Goal: Information Seeking & Learning: Learn about a topic

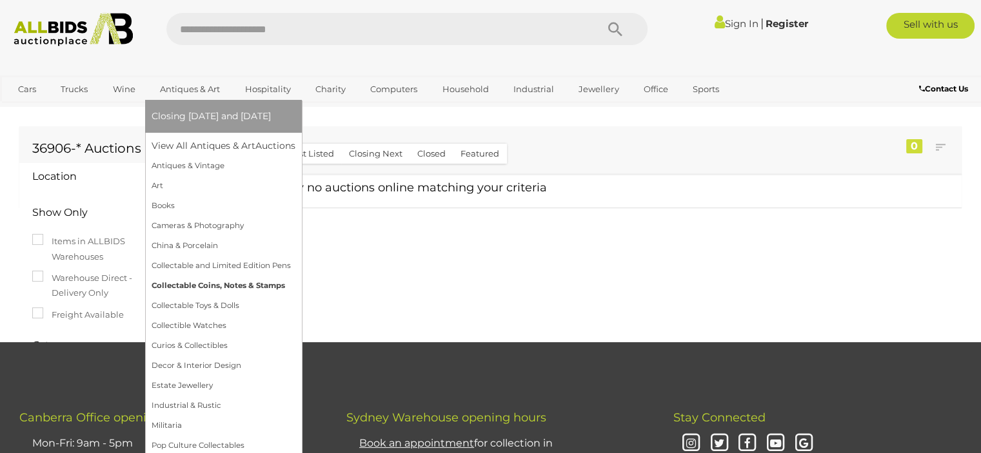
click at [220, 281] on link "Collectable Coins, Notes & Stamps" at bounding box center [224, 286] width 144 height 20
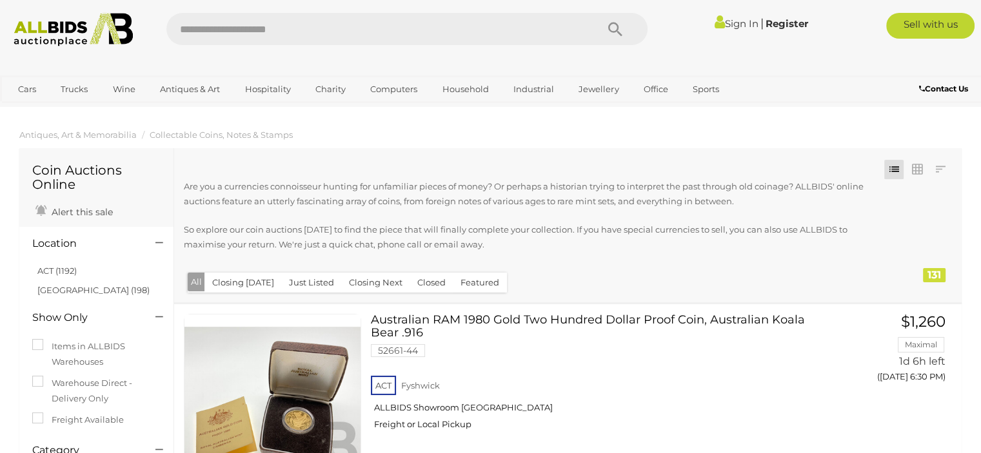
click at [235, 30] on input "text" at bounding box center [374, 29] width 417 height 32
type input "*****"
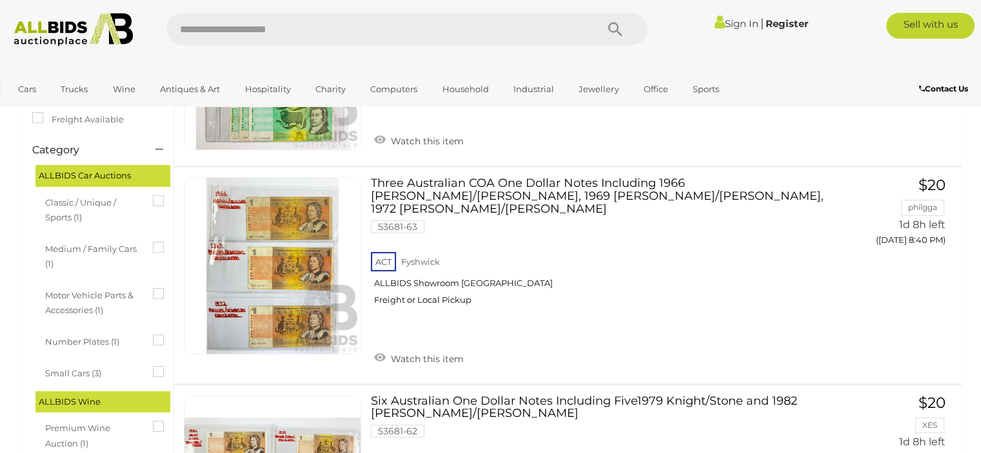
scroll to position [258, 0]
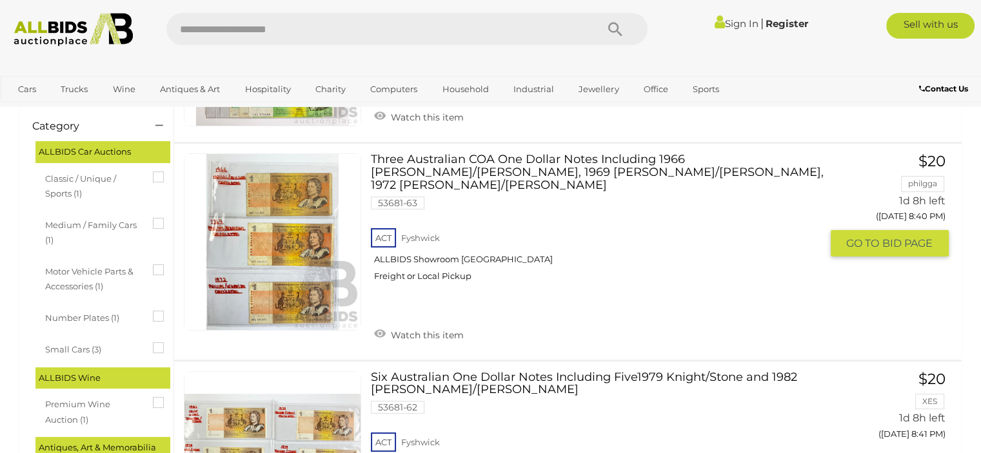
click at [297, 183] on link at bounding box center [272, 241] width 177 height 177
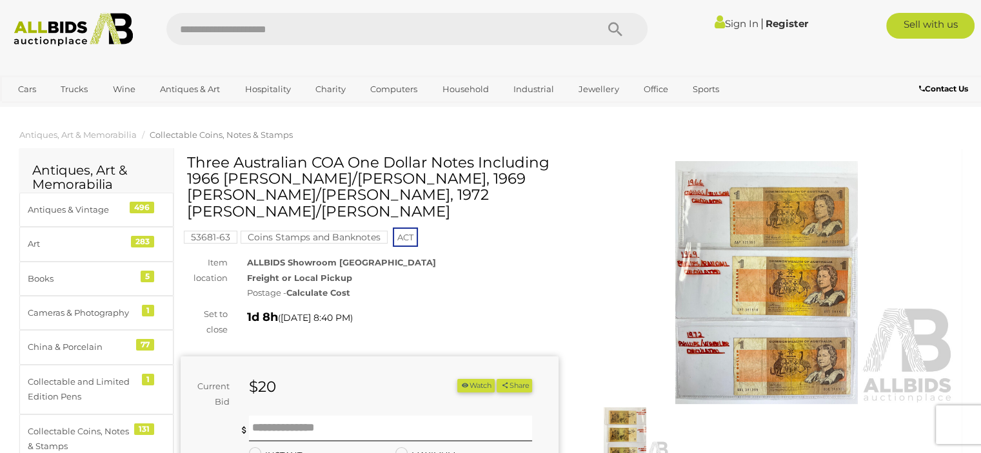
click at [733, 203] on img at bounding box center [767, 282] width 378 height 243
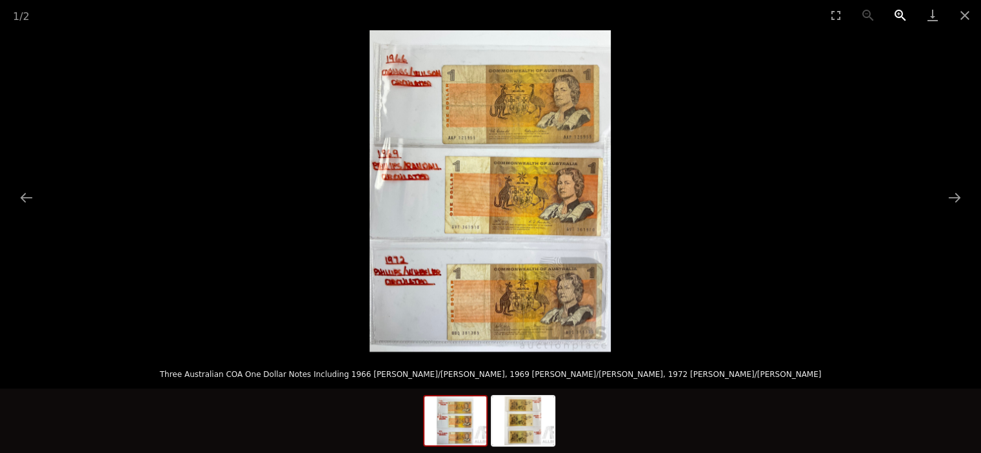
click at [891, 12] on button "Zoom in" at bounding box center [900, 15] width 32 height 30
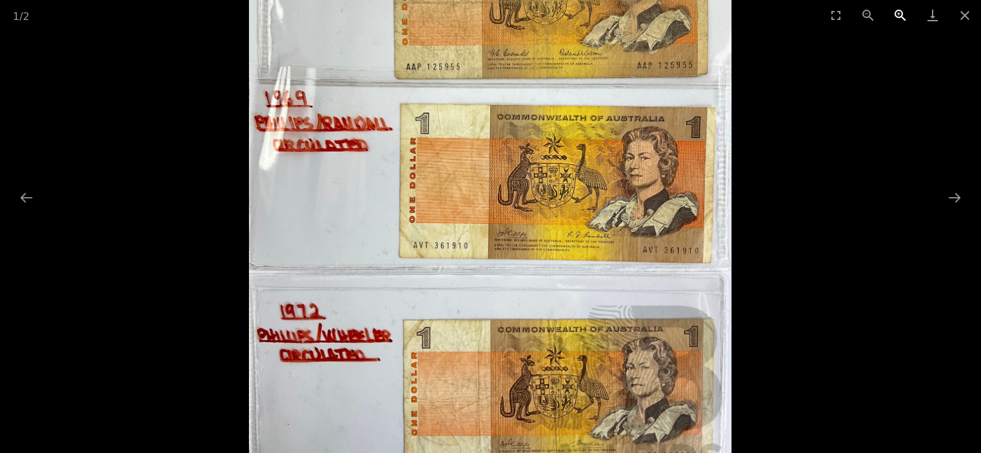
click at [891, 12] on button "Zoom in" at bounding box center [900, 15] width 32 height 30
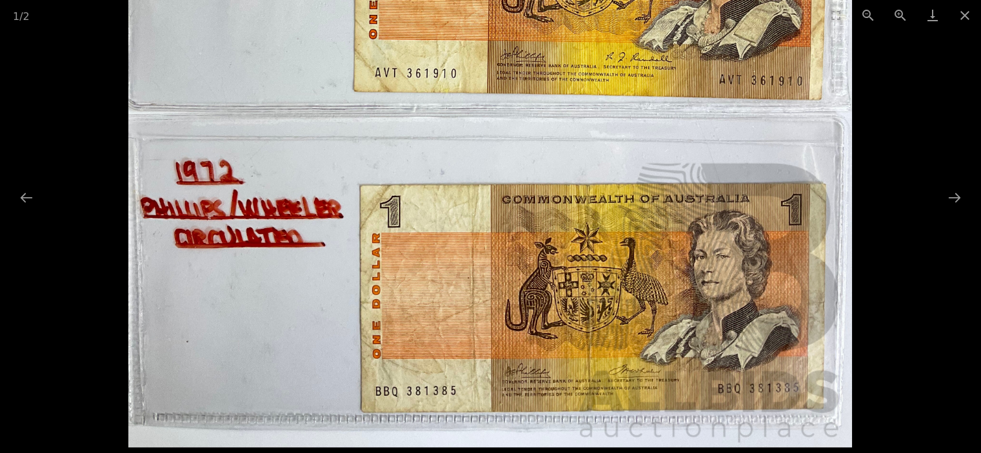
drag, startPoint x: 746, startPoint y: 208, endPoint x: 675, endPoint y: -37, distance: 254.5
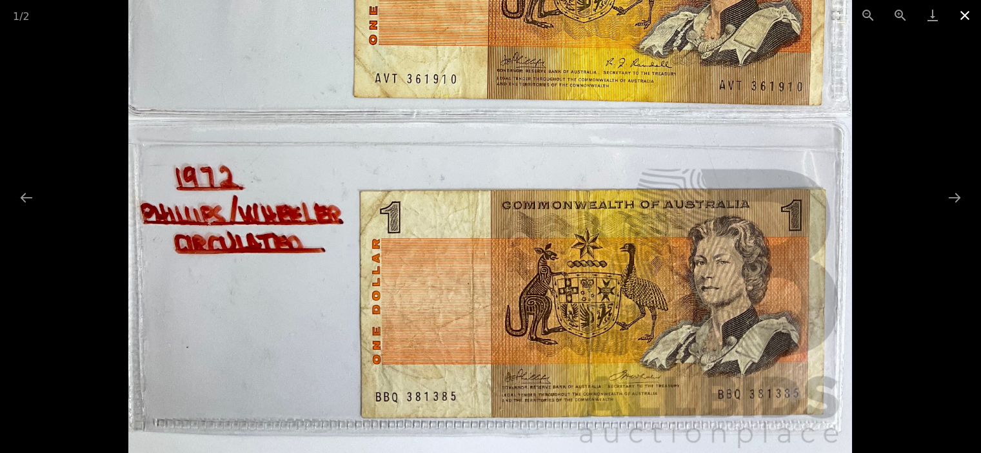
click at [965, 16] on button "Close gallery" at bounding box center [965, 15] width 32 height 30
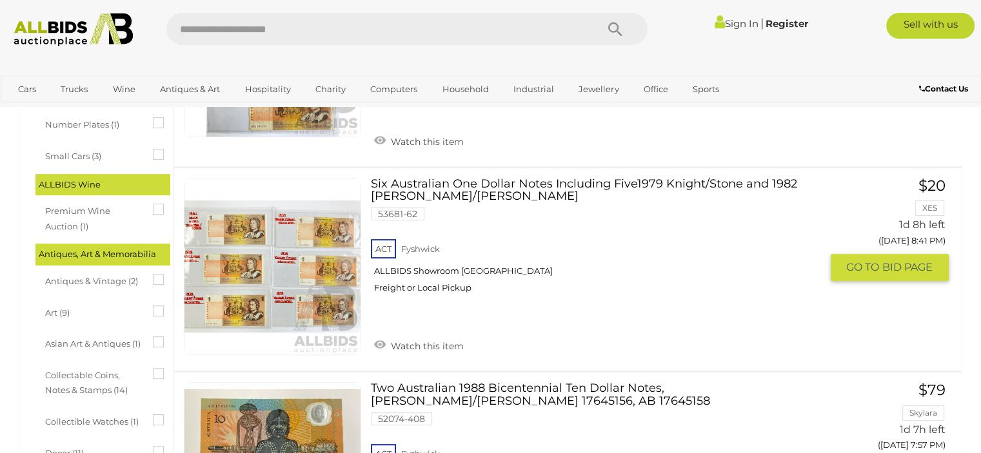
scroll to position [457, 0]
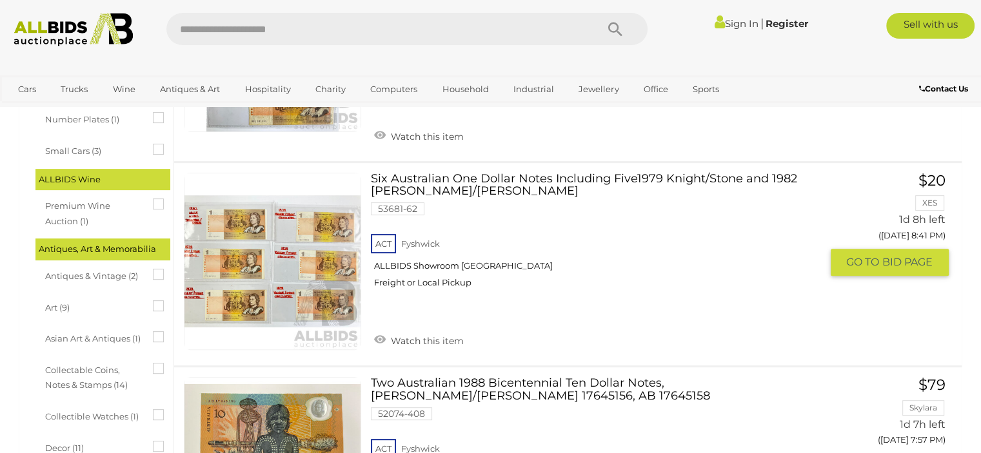
click at [631, 173] on link "Six Australian One Dollar Notes Including Five1979 Knight/Stone and 1982 Johnst…" at bounding box center [601, 236] width 440 height 126
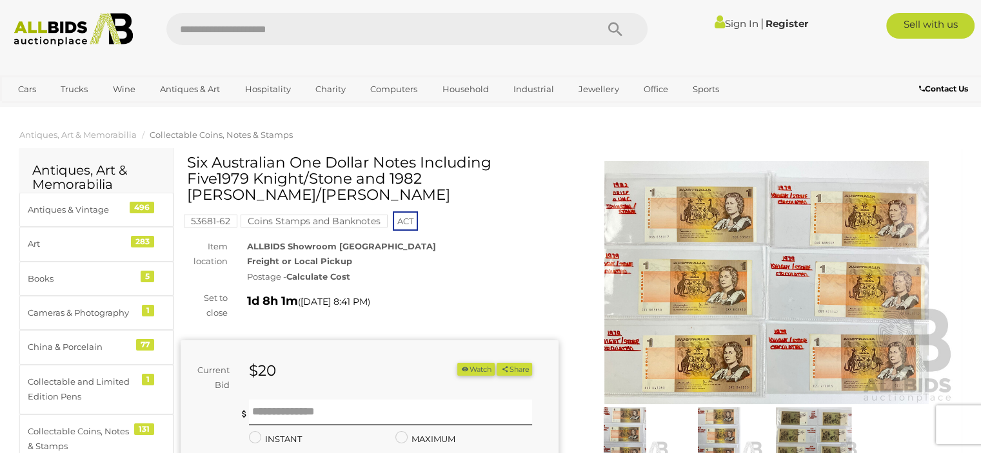
click at [708, 212] on img at bounding box center [767, 282] width 378 height 243
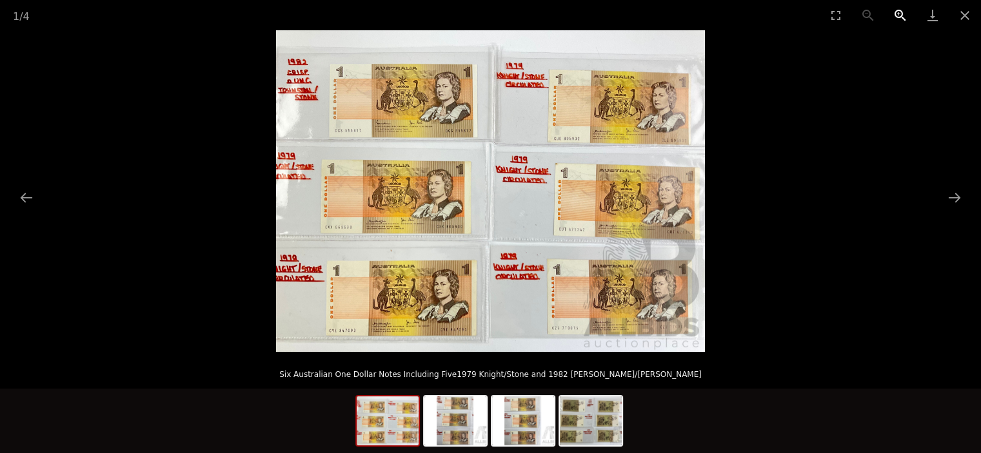
click at [903, 12] on button "Zoom in" at bounding box center [900, 15] width 32 height 30
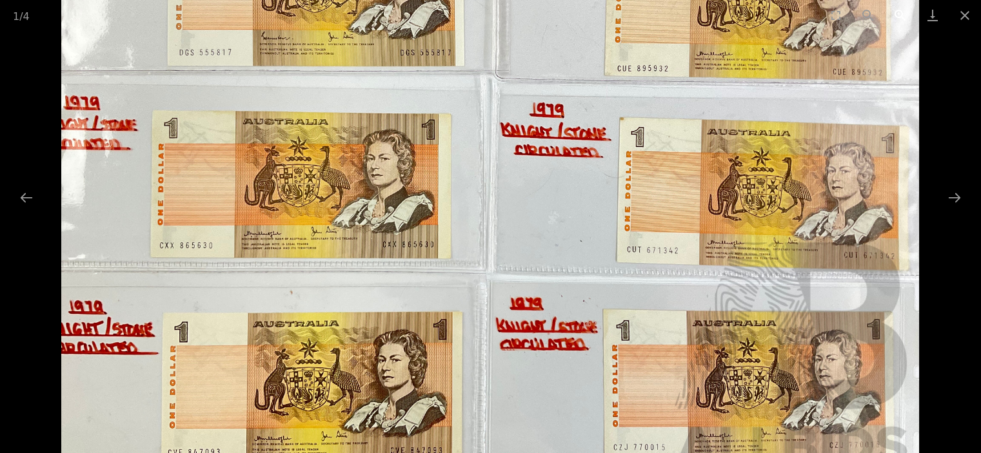
click at [903, 12] on button "Zoom in" at bounding box center [900, 15] width 32 height 30
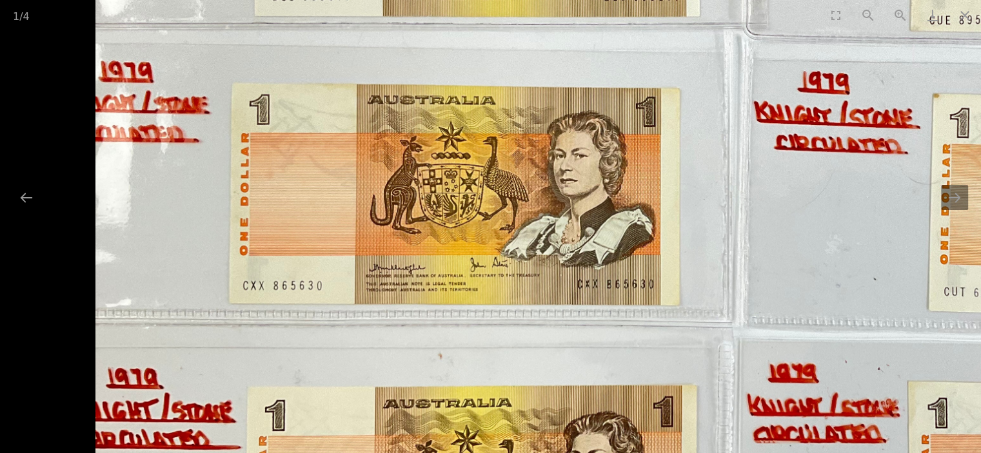
drag, startPoint x: 196, startPoint y: 131, endPoint x: 919, endPoint y: 153, distance: 723.3
click at [919, 153] on img at bounding box center [738, 177] width 1287 height 965
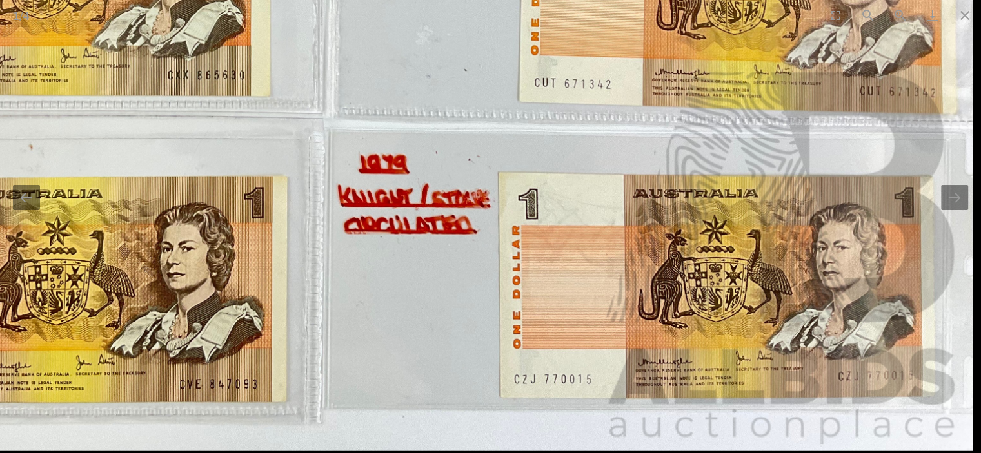
drag, startPoint x: 853, startPoint y: 157, endPoint x: 504, endPoint y: -64, distance: 412.2
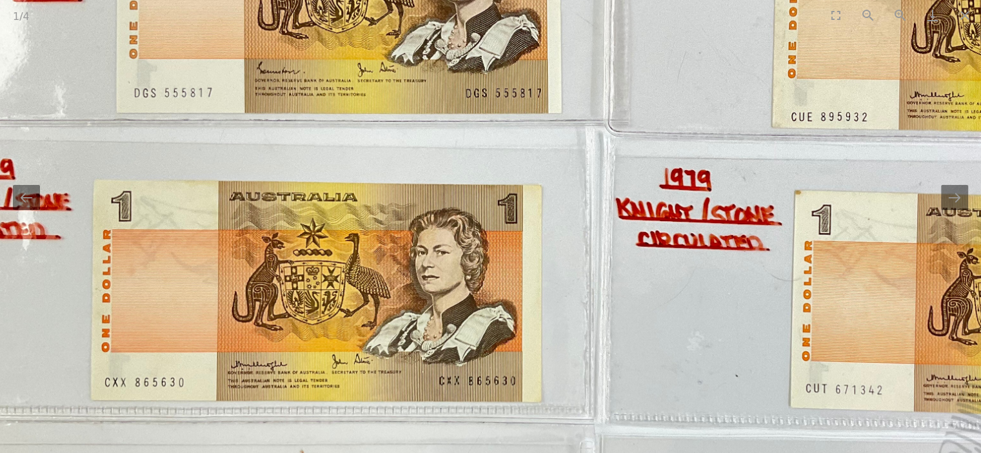
drag, startPoint x: 614, startPoint y: 173, endPoint x: 850, endPoint y: 479, distance: 385.7
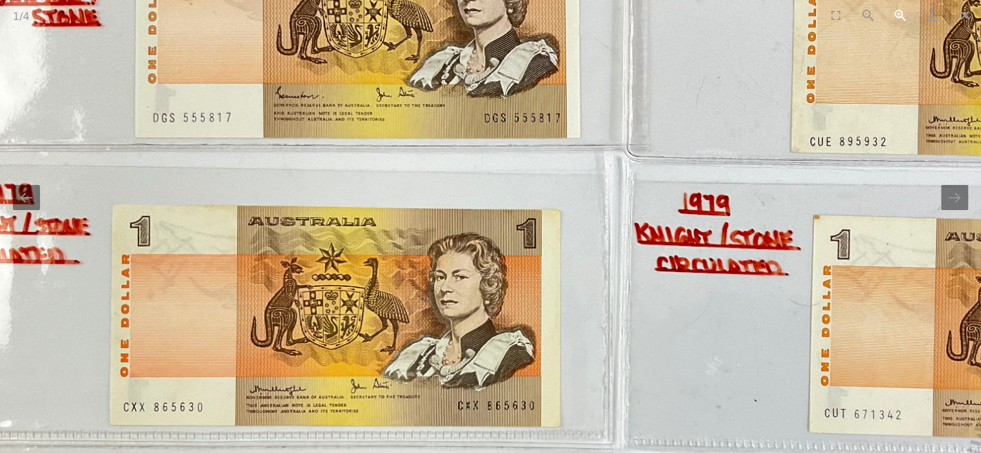
click at [897, 10] on button "Zoom in" at bounding box center [900, 15] width 32 height 30
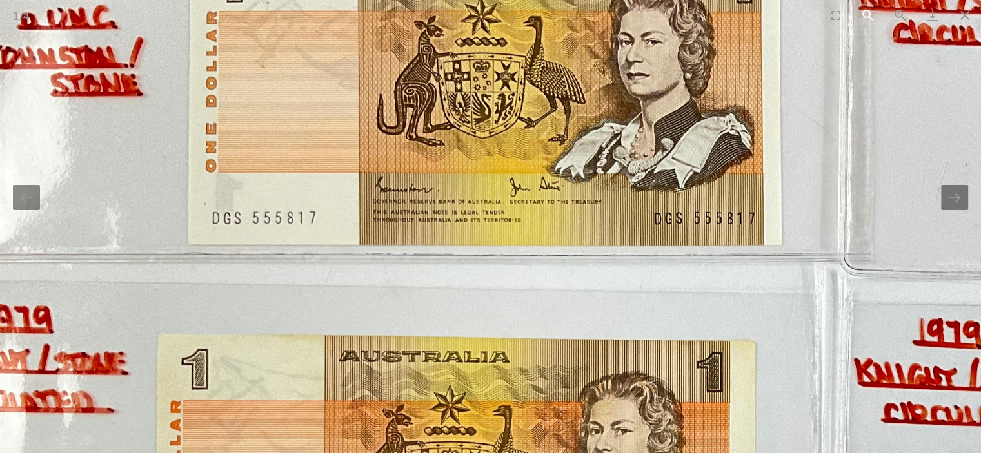
click at [866, 11] on button "Zoom out" at bounding box center [868, 15] width 32 height 30
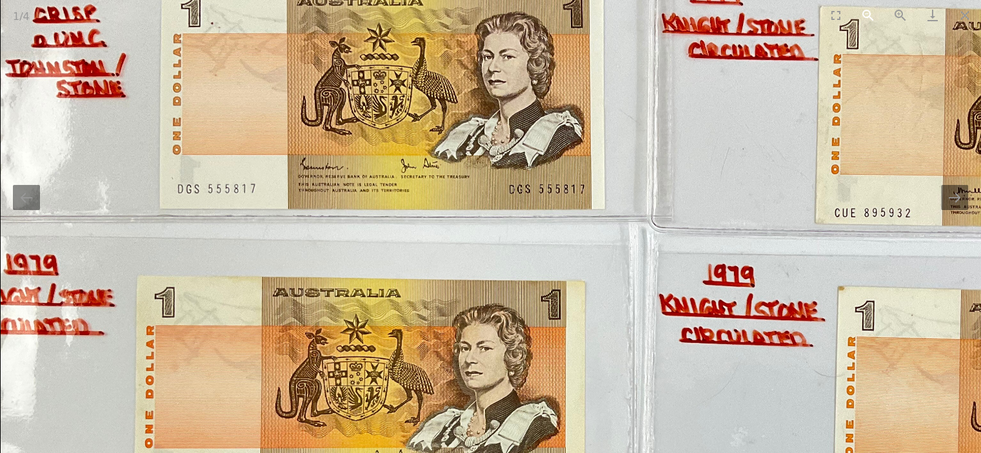
click at [866, 11] on button "Zoom out" at bounding box center [868, 15] width 32 height 30
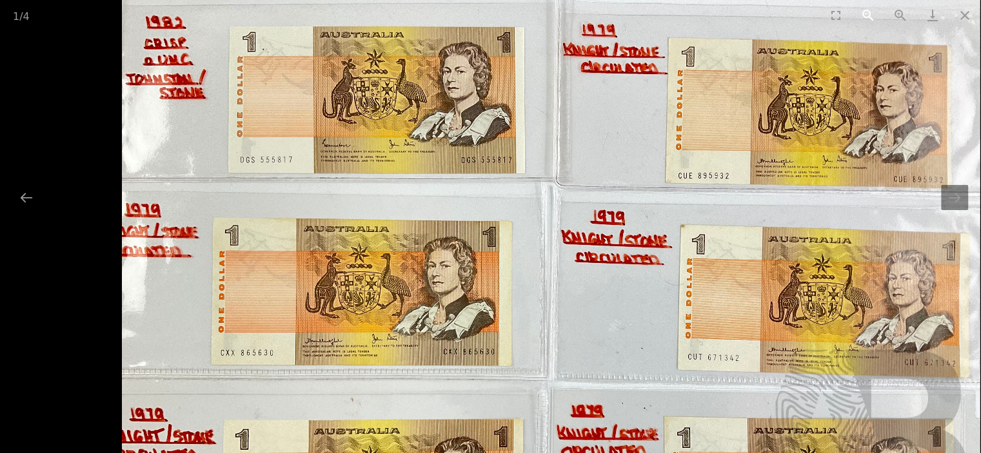
click at [866, 11] on button "Zoom out" at bounding box center [868, 15] width 32 height 30
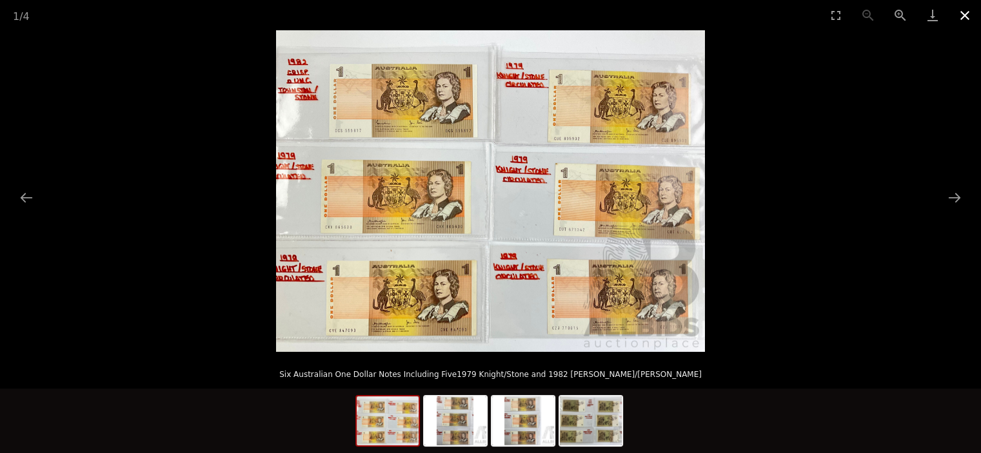
click at [954, 10] on button "Close gallery" at bounding box center [965, 15] width 32 height 30
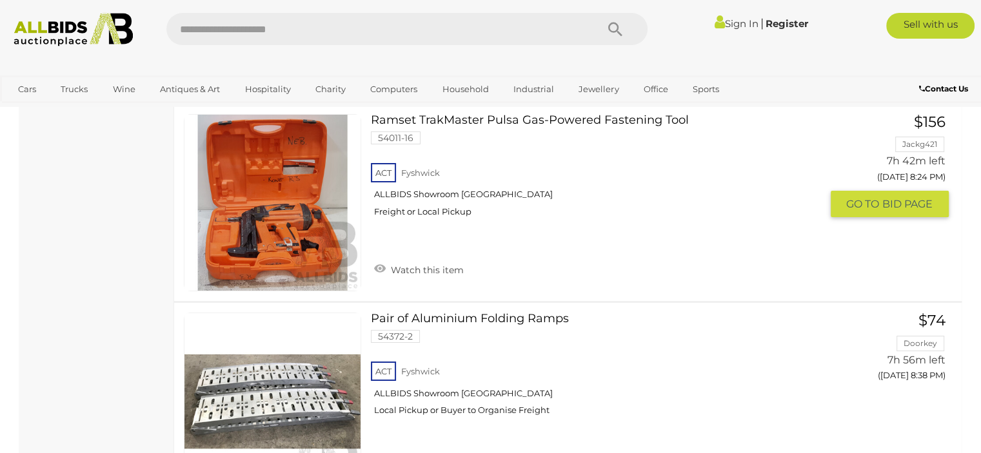
scroll to position [4788, 0]
